Goal: Task Accomplishment & Management: Manage account settings

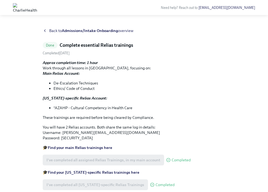
click at [45, 27] on div "Back to Admissions/Intake Onboarding overview Done Complete essential Relias tr…" at bounding box center [134, 120] width 268 height 199
click at [45, 29] on icon at bounding box center [45, 30] width 4 height 4
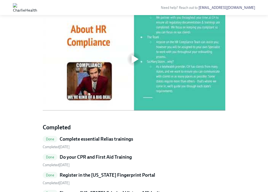
scroll to position [212, 0]
